Goal: Use online tool/utility: Use online tool/utility

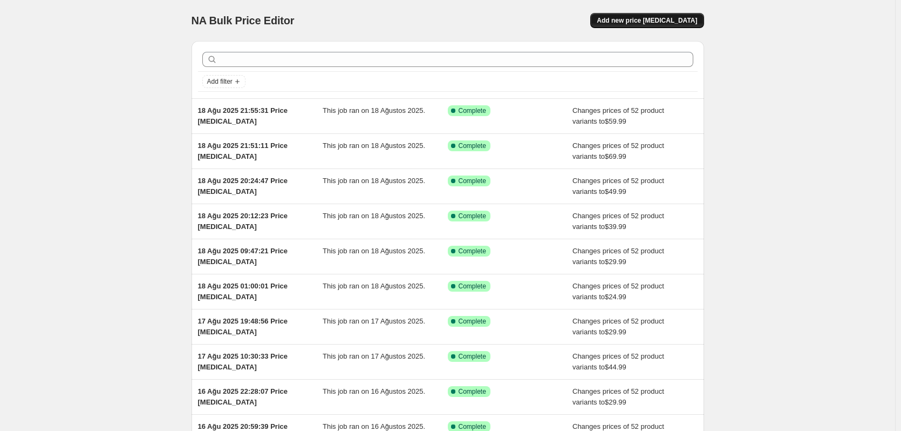
click at [672, 23] on span "Add new price [MEDICAL_DATA]" at bounding box center [647, 20] width 100 height 9
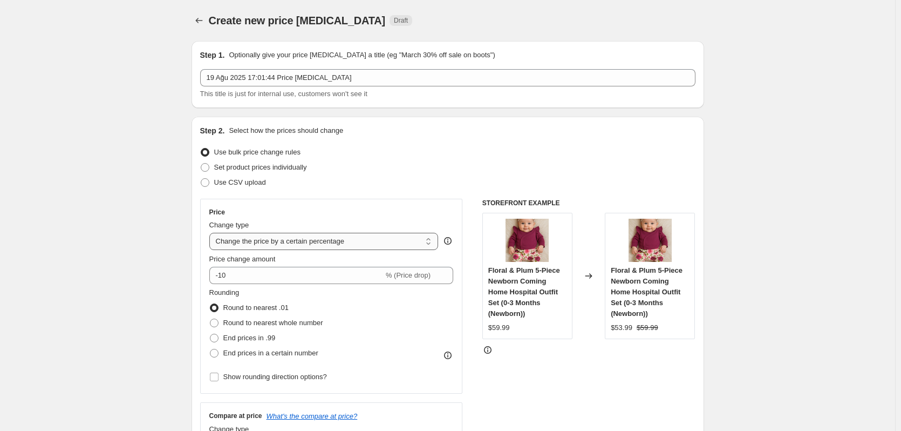
click at [282, 243] on select "Change the price to a certain amount Change the price by a certain amount Chang…" at bounding box center [323, 241] width 229 height 17
click at [270, 241] on select "Change the price to a certain amount Change the price by a certain amount Chang…" at bounding box center [323, 241] width 229 height 17
select select "to"
click at [212, 233] on select "Change the price to a certain amount Change the price by a certain amount Chang…" at bounding box center [323, 241] width 229 height 17
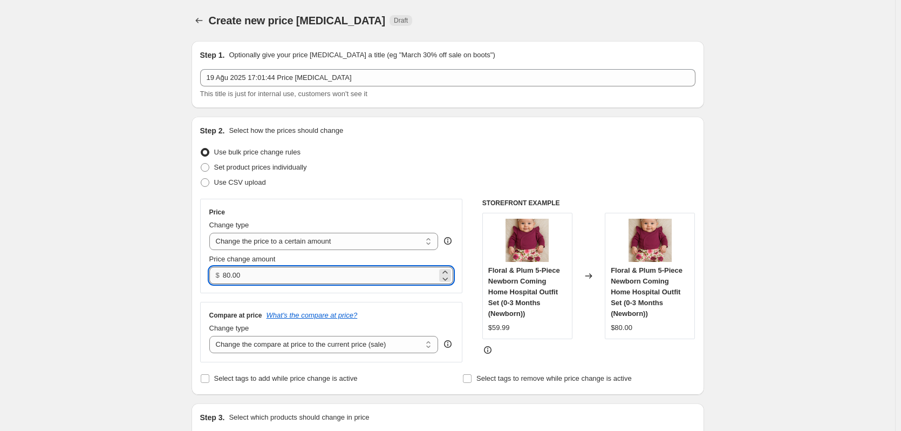
click at [281, 276] on input "80.00" at bounding box center [330, 275] width 214 height 17
type input "54"
type input "54.99"
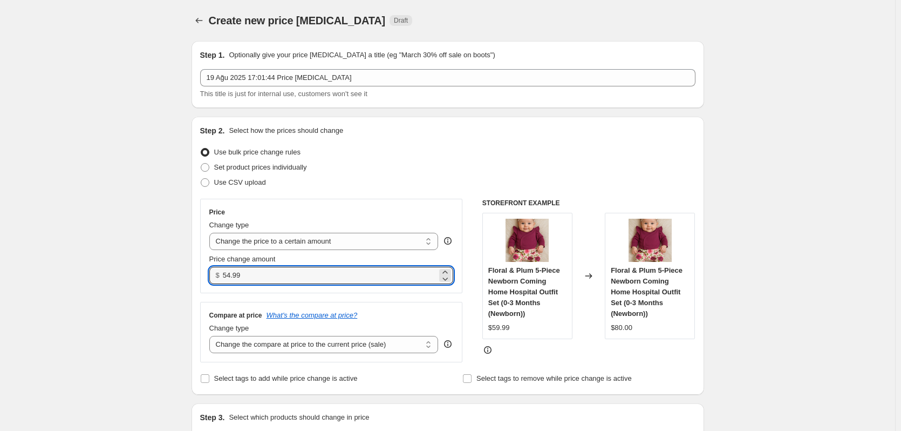
click at [322, 355] on div "Compare at price What's the compare at price? Change type Change the compare at…" at bounding box center [331, 332] width 263 height 60
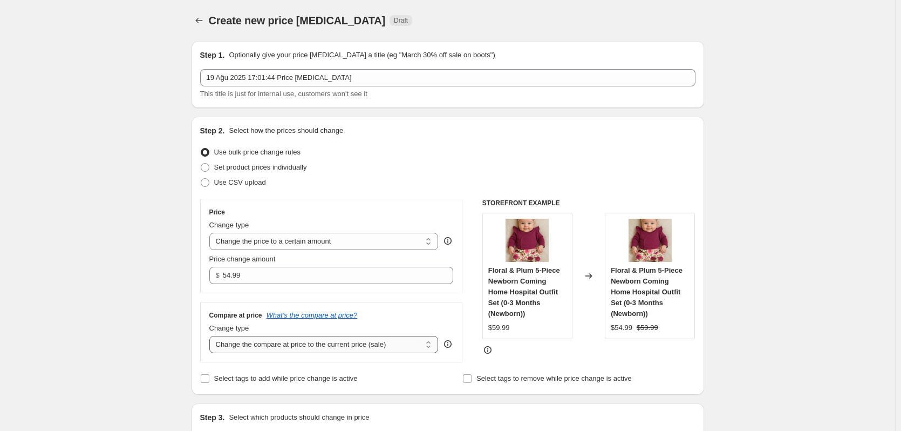
click at [321, 349] on select "Change the compare at price to the current price (sale) Change the compare at p…" at bounding box center [323, 344] width 229 height 17
click at [212, 336] on select "Change the compare at price to the current price (sale) Change the compare at p…" at bounding box center [323, 344] width 229 height 17
click at [415, 316] on div "Compare at price What's the compare at price?" at bounding box center [331, 315] width 244 height 9
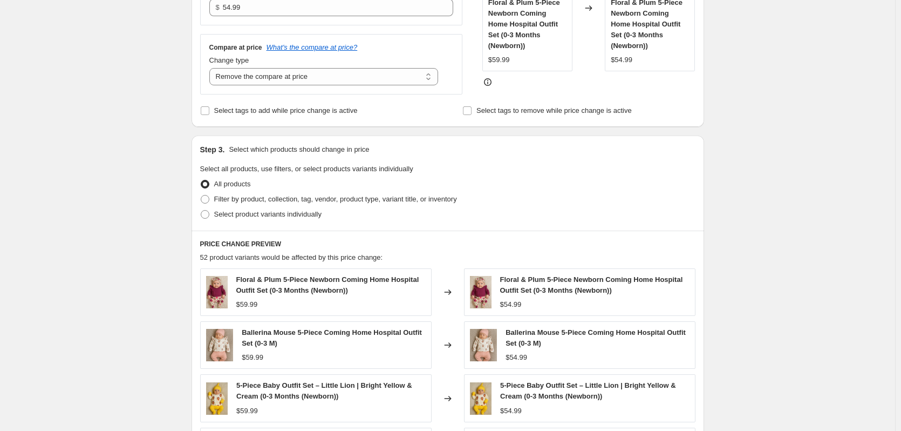
scroll to position [270, 0]
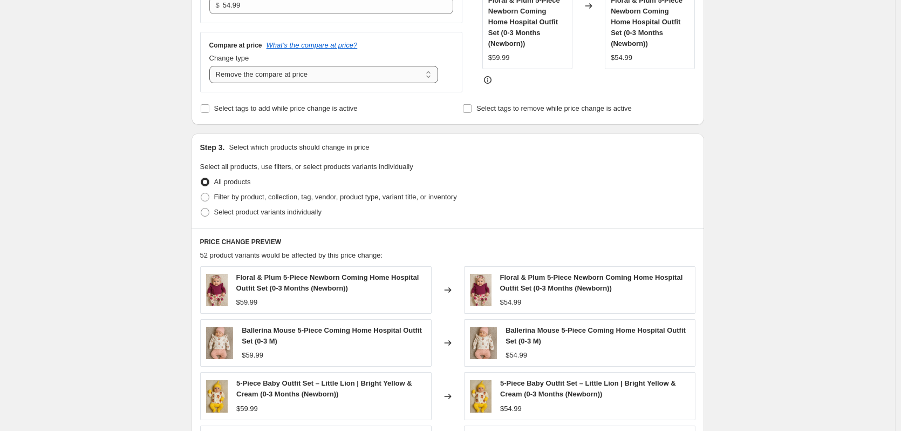
click at [277, 71] on select "Change the compare at price to the current price (sale) Change the compare at p…" at bounding box center [323, 74] width 229 height 17
click at [212, 66] on select "Change the compare at price to the current price (sale) Change the compare at p…" at bounding box center [323, 74] width 229 height 17
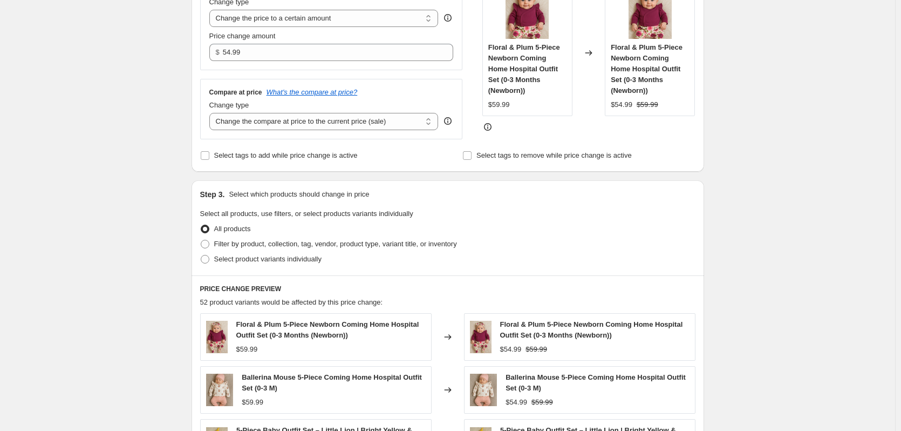
scroll to position [108, 0]
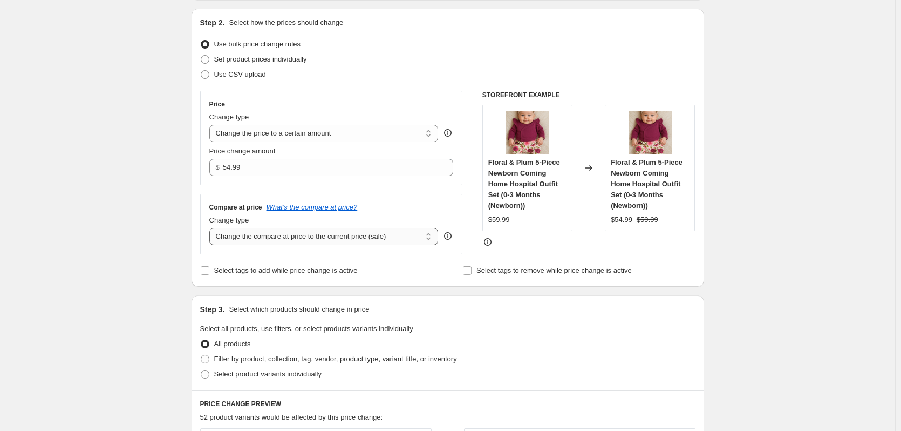
click at [303, 236] on select "Change the compare at price to the current price (sale) Change the compare at p…" at bounding box center [323, 236] width 229 height 17
select select "to"
click at [212, 228] on select "Change the compare at price to the current price (sale) Change the compare at p…" at bounding box center [323, 236] width 229 height 17
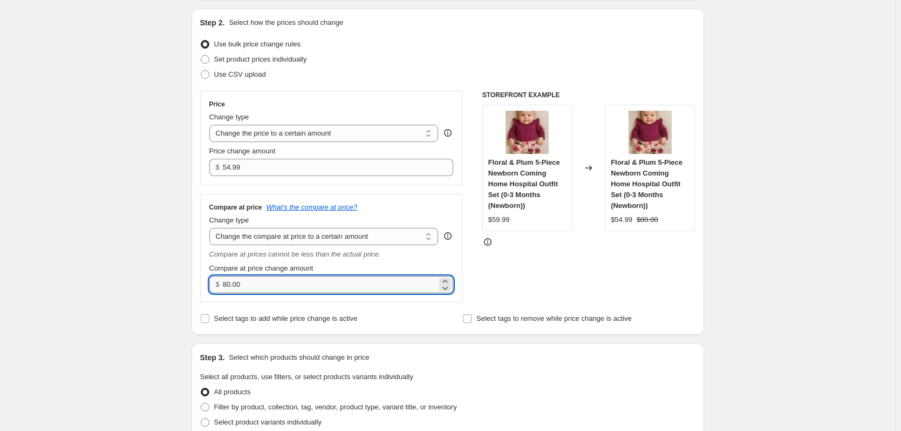
click at [294, 286] on input "80.00" at bounding box center [330, 284] width 214 height 17
type input "74"
click at [884, 172] on div "Create new price change job. This page is ready Create new price change job Dra…" at bounding box center [447, 413] width 895 height 1043
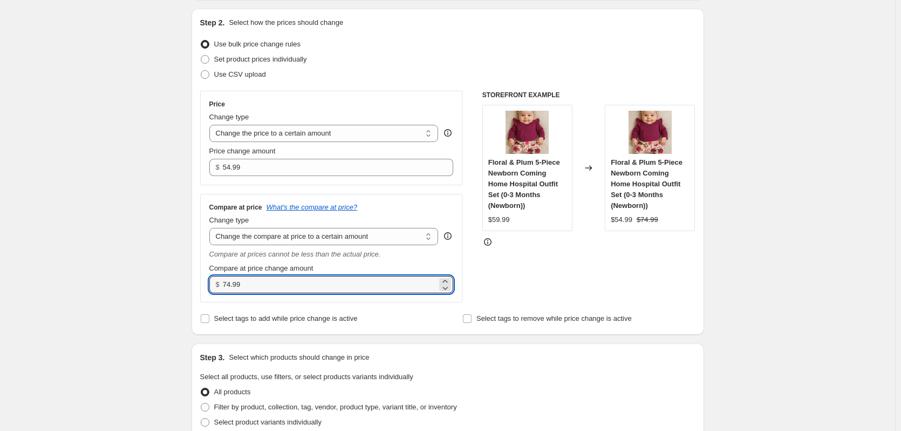
drag, startPoint x: 263, startPoint y: 286, endPoint x: 167, endPoint y: 287, distance: 96.6
click at [168, 287] on div "Create new price change job. This page is ready Create new price change job Dra…" at bounding box center [447, 413] width 895 height 1043
type input "79"
type input "79.99"
click at [885, 169] on div "Create new price change job. This page is ready Create new price change job Dra…" at bounding box center [447, 413] width 895 height 1043
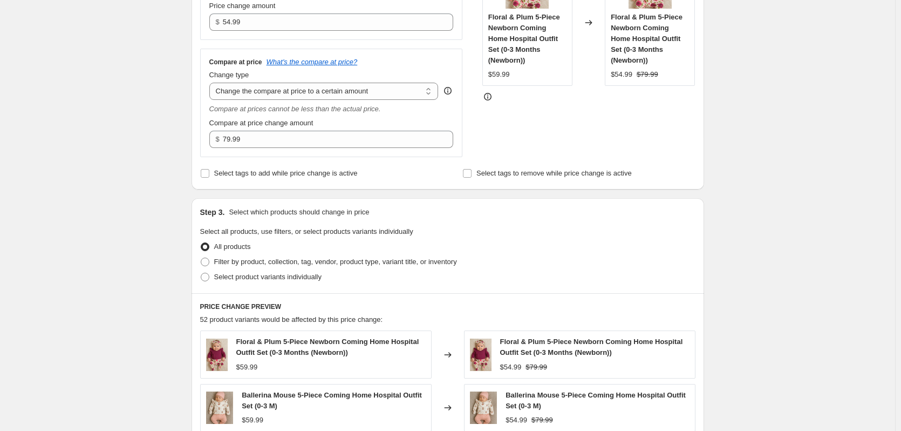
scroll to position [73, 0]
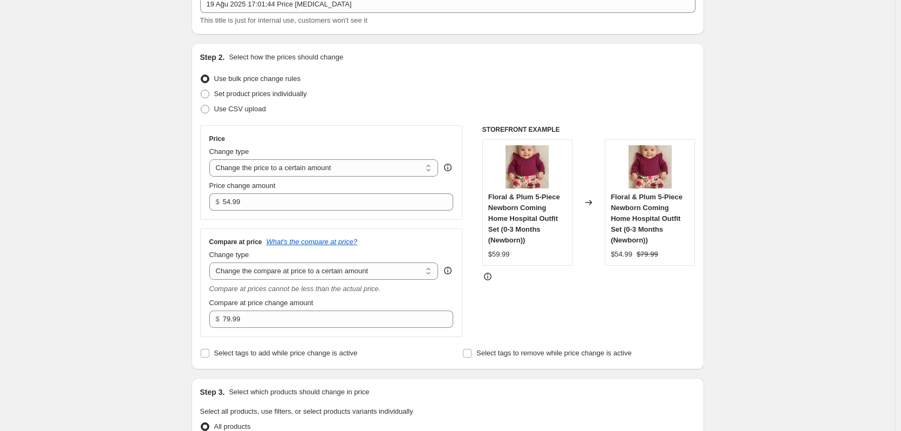
drag, startPoint x: 774, startPoint y: 217, endPoint x: 767, endPoint y: 280, distance: 63.0
click at [317, 200] on input "54.99" at bounding box center [330, 201] width 214 height 17
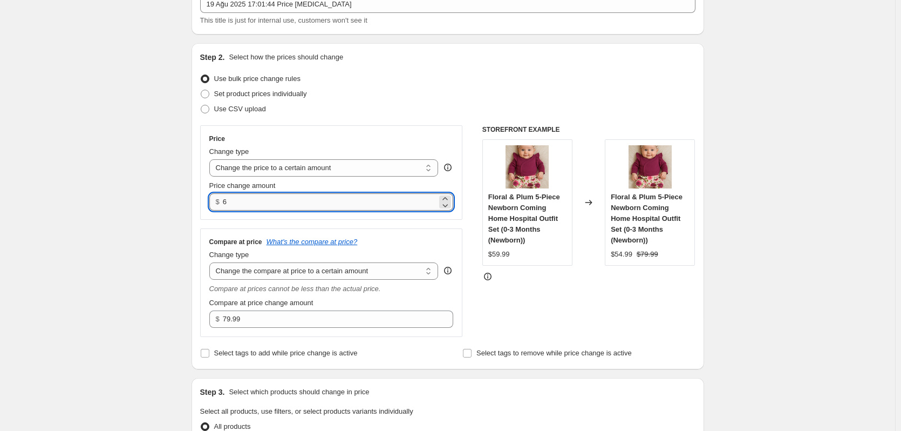
type input "64"
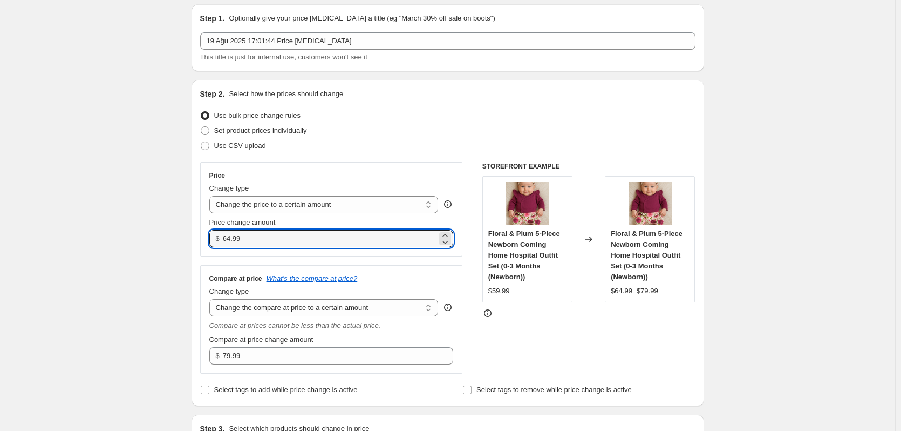
scroll to position [0, 0]
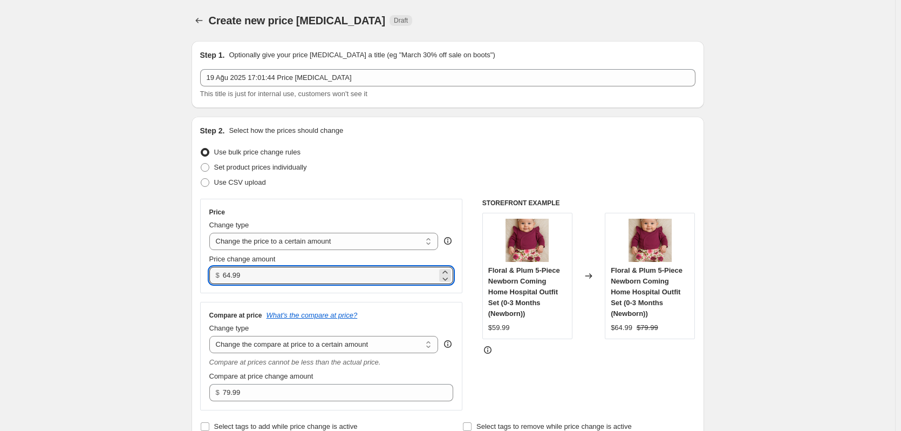
drag, startPoint x: 266, startPoint y: 277, endPoint x: 156, endPoint y: 265, distance: 110.8
type input "74"
type input "74.99"
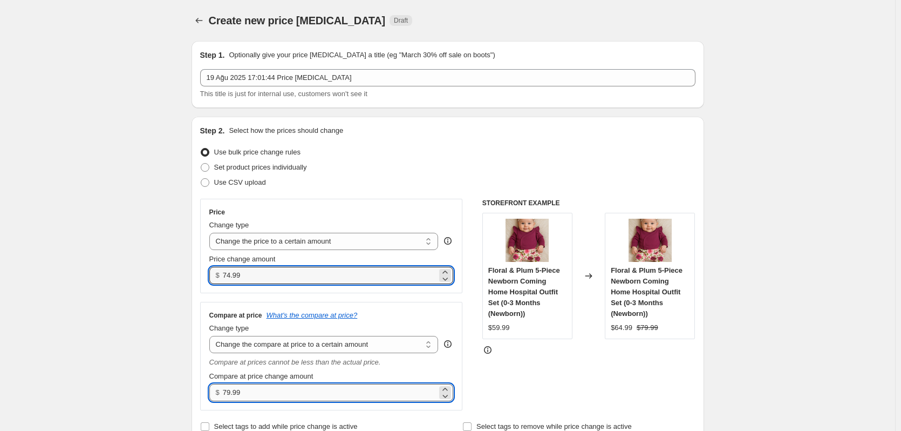
click at [263, 394] on input "79.99" at bounding box center [330, 392] width 214 height 17
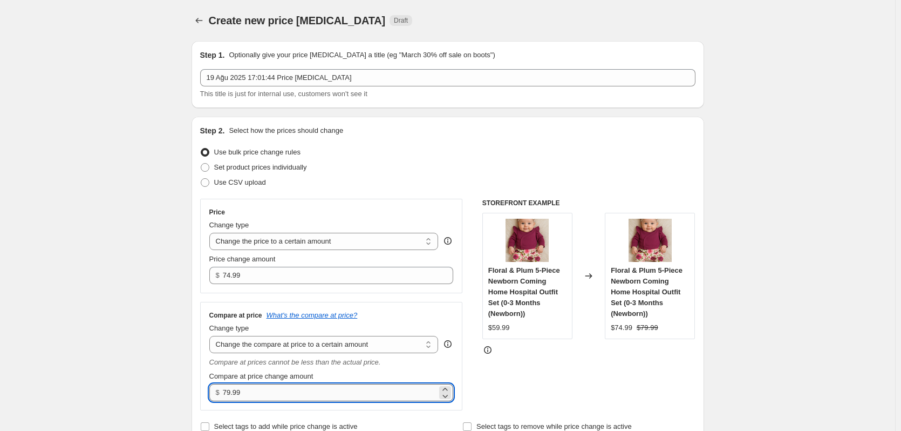
click at [263, 394] on input "79.99" at bounding box center [330, 392] width 214 height 17
type input "94"
type input "94.99"
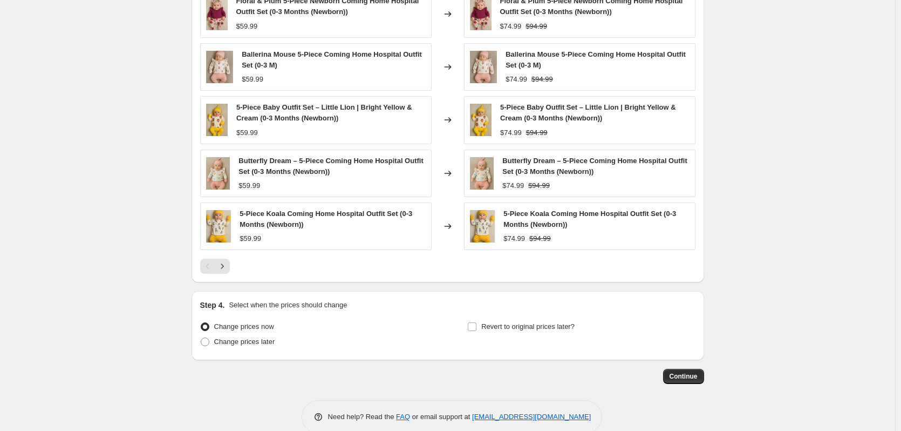
scroll to position [613, 0]
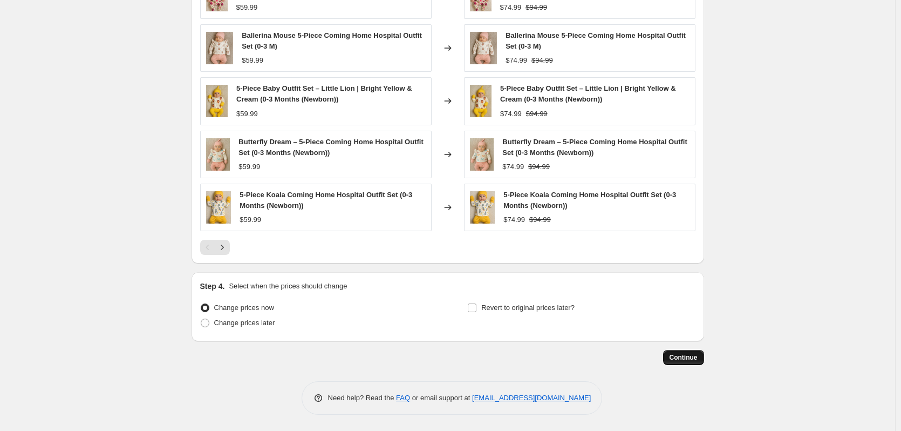
click at [686, 359] on span "Continue" at bounding box center [684, 357] width 28 height 9
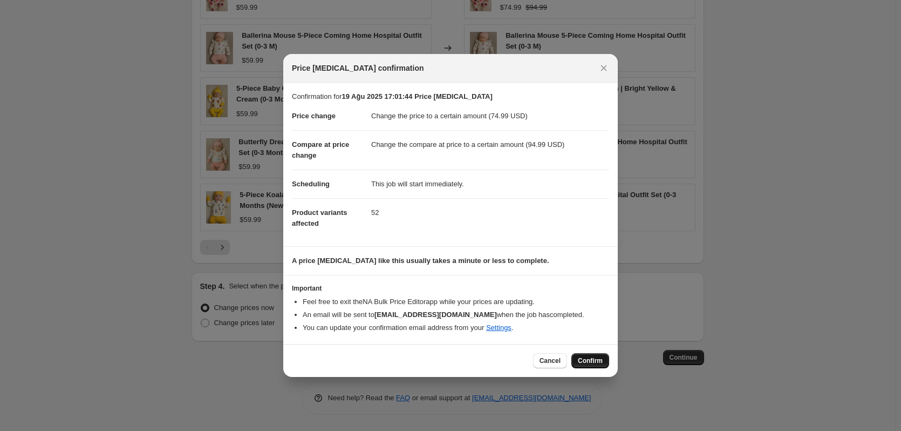
click at [590, 365] on button "Confirm" at bounding box center [590, 360] width 38 height 15
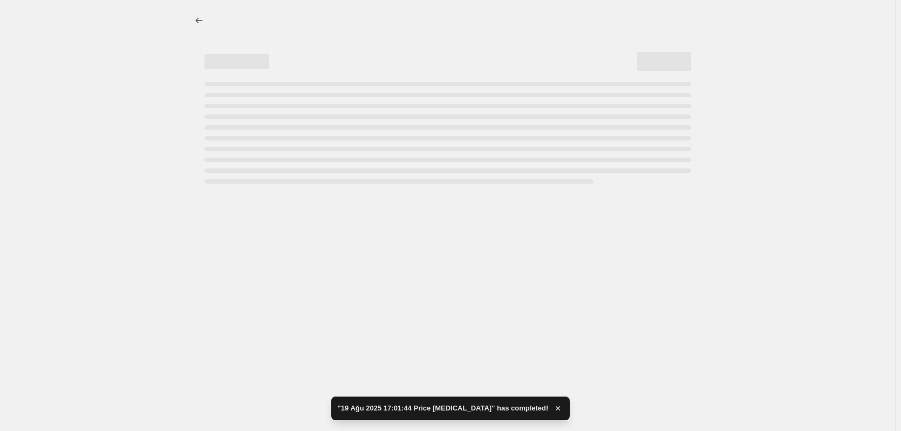
select select "to"
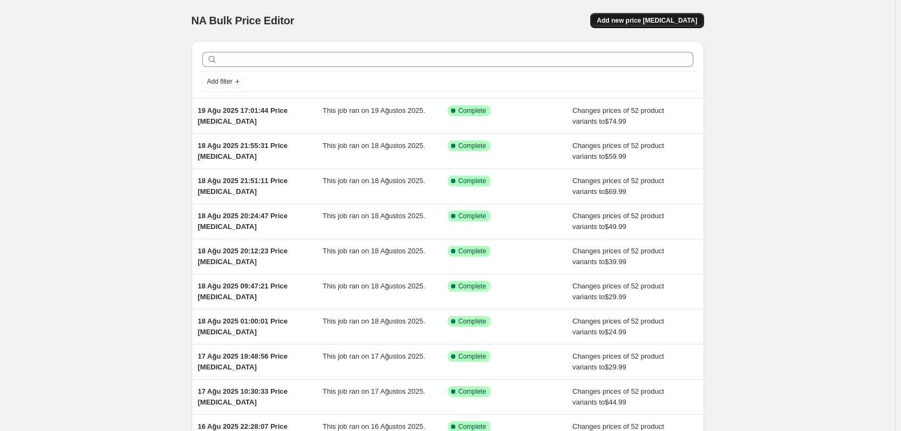
click at [694, 13] on button "Add new price [MEDICAL_DATA]" at bounding box center [646, 20] width 113 height 15
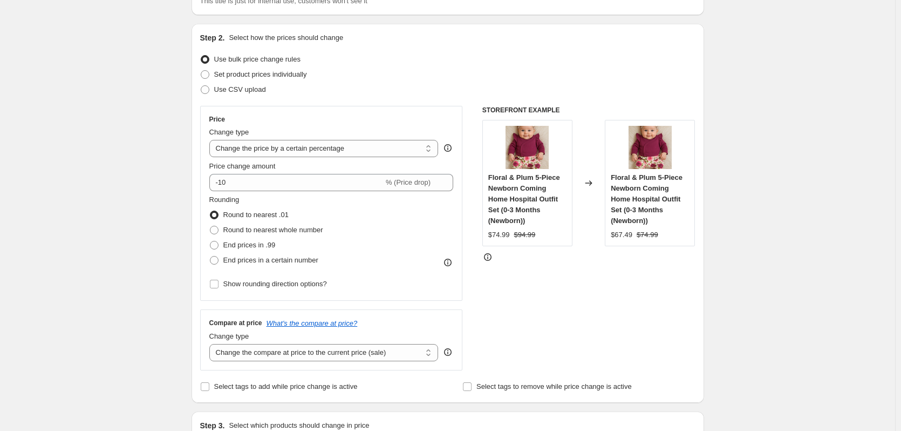
scroll to position [108, 0]
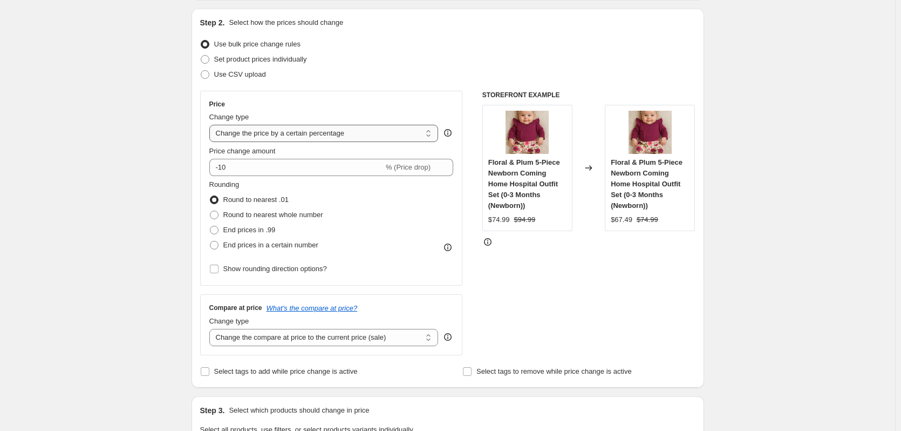
click at [321, 138] on select "Change the price to a certain amount Change the price by a certain amount Chang…" at bounding box center [323, 133] width 229 height 17
select select "to"
click at [212, 125] on select "Change the price to a certain amount Change the price by a certain amount Chang…" at bounding box center [323, 133] width 229 height 17
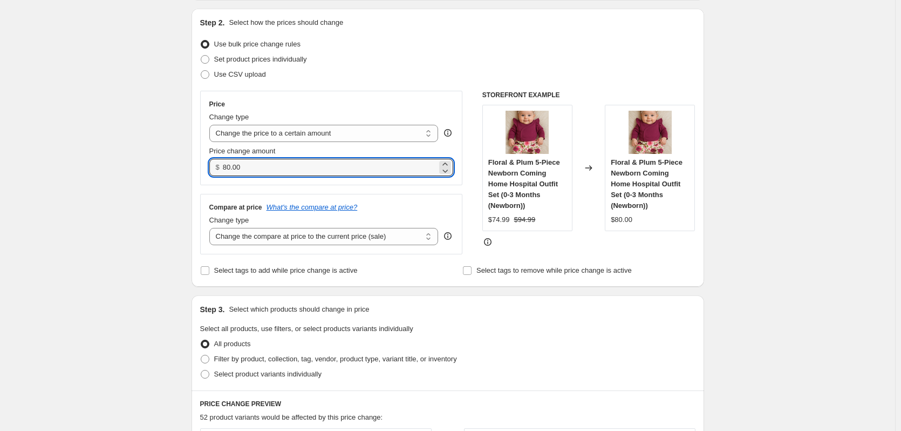
drag, startPoint x: 281, startPoint y: 165, endPoint x: 146, endPoint y: 144, distance: 136.5
click at [146, 144] on div "Create new price [MEDICAL_DATA]. This page is ready Create new price [MEDICAL_D…" at bounding box center [447, 390] width 895 height 996
type input "54"
type input "54.99"
click at [368, 235] on select "Change the compare at price to the current price (sale) Change the compare at p…" at bounding box center [323, 236] width 229 height 17
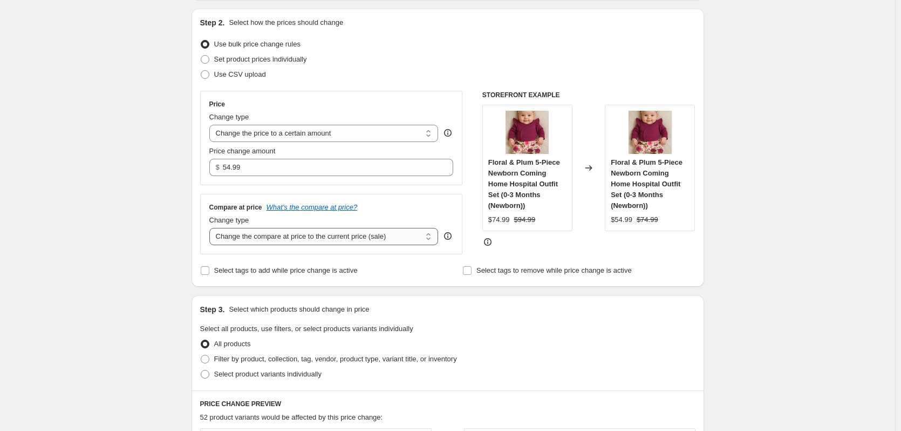
select select "to"
click at [212, 228] on select "Change the compare at price to the current price (sale) Change the compare at p…" at bounding box center [323, 236] width 229 height 17
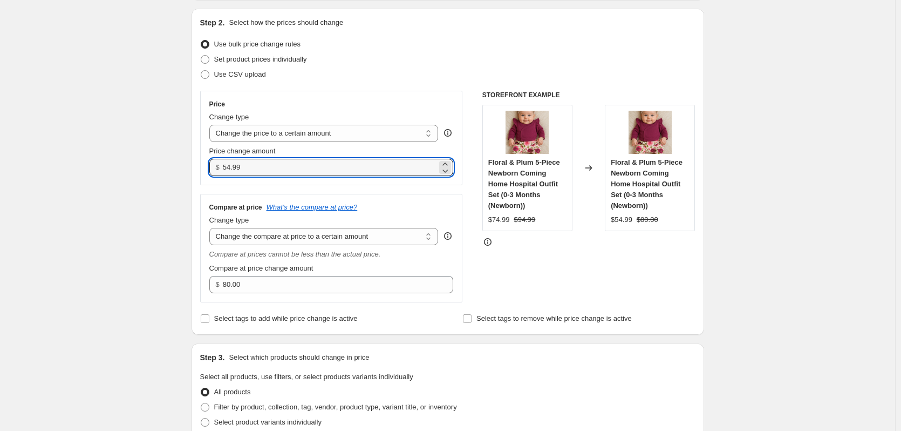
drag, startPoint x: 258, startPoint y: 168, endPoint x: 189, endPoint y: 161, distance: 70.0
click at [197, 161] on div "Step 2. Select how the prices should change Use bulk price change rules Set pro…" at bounding box center [448, 172] width 513 height 326
type input "49"
type input "49.99"
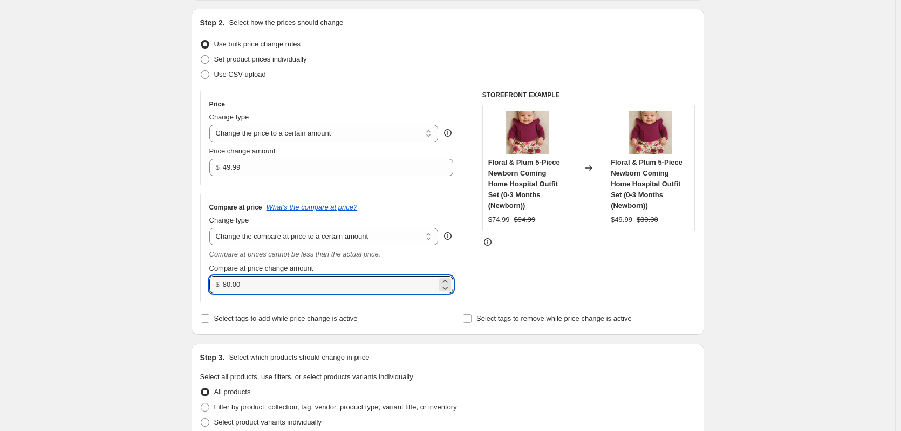
drag, startPoint x: 266, startPoint y: 284, endPoint x: 221, endPoint y: 283, distance: 44.8
click at [222, 283] on div "$ 80.00" at bounding box center [331, 284] width 244 height 17
type input "99"
type input "99.99"
click at [748, 163] on div "Create new price [MEDICAL_DATA]. This page is ready Create new price [MEDICAL_D…" at bounding box center [447, 413] width 895 height 1043
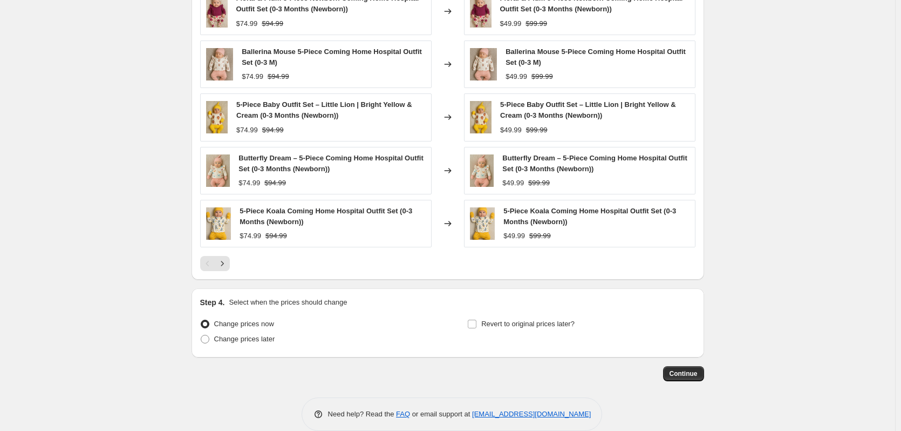
scroll to position [613, 0]
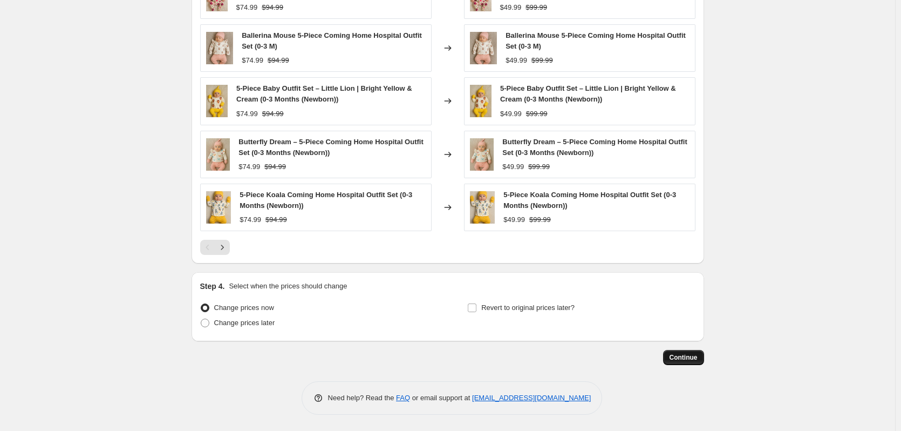
click at [676, 355] on span "Continue" at bounding box center [684, 357] width 28 height 9
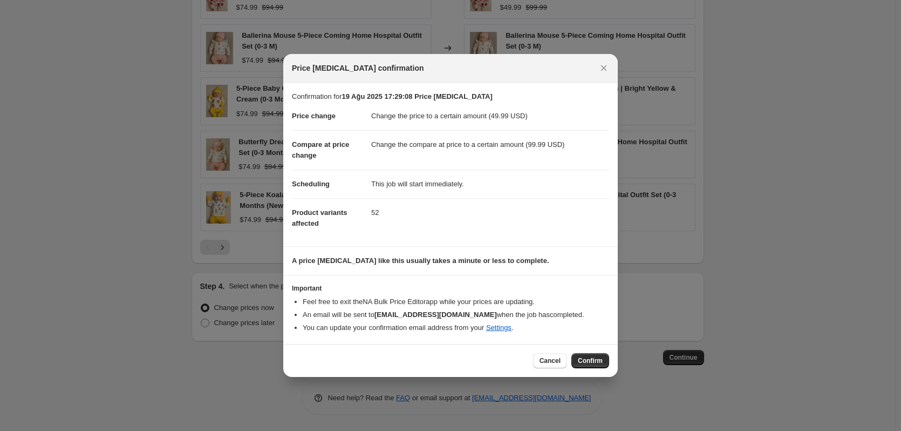
click at [583, 366] on button "Confirm" at bounding box center [590, 360] width 38 height 15
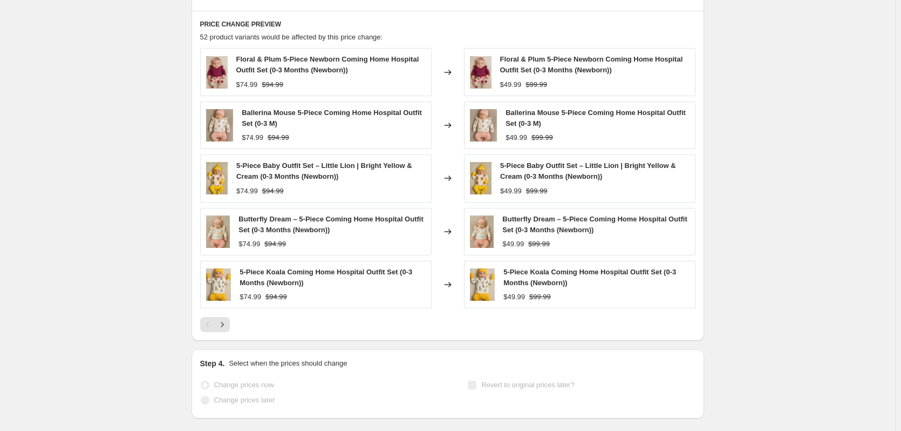
scroll to position [641, 0]
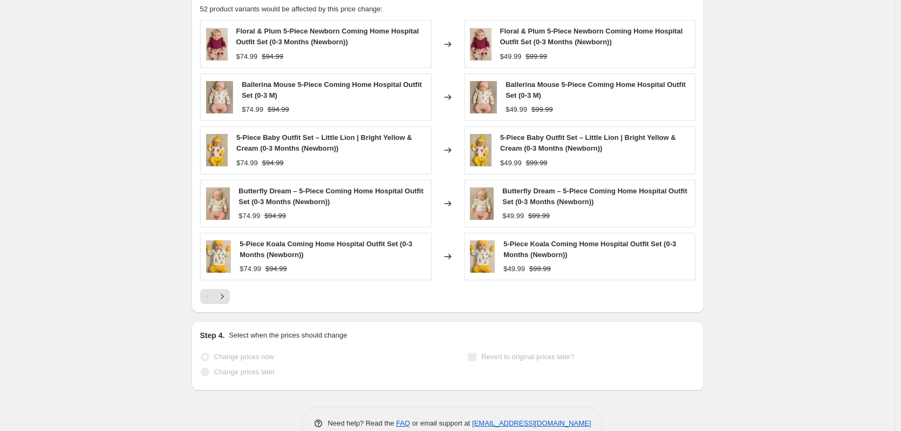
drag, startPoint x: 119, startPoint y: 152, endPoint x: 54, endPoint y: 101, distance: 81.9
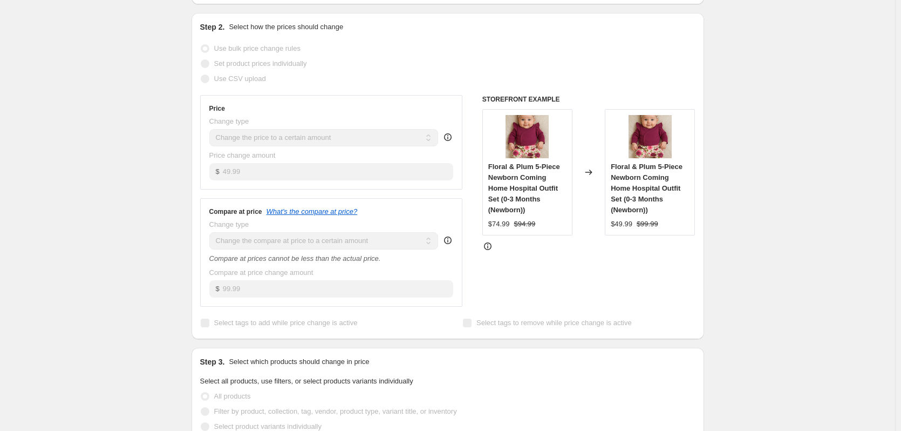
scroll to position [0, 0]
